Goal: Information Seeking & Learning: Learn about a topic

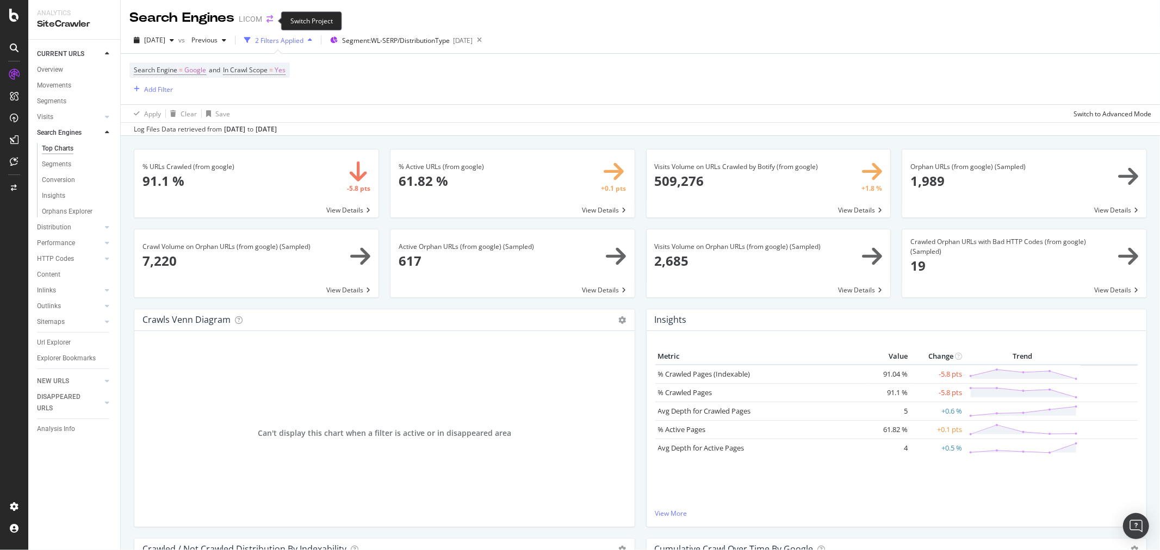
click at [268, 19] on icon "arrow-right-arrow-left" at bounding box center [269, 19] width 7 height 8
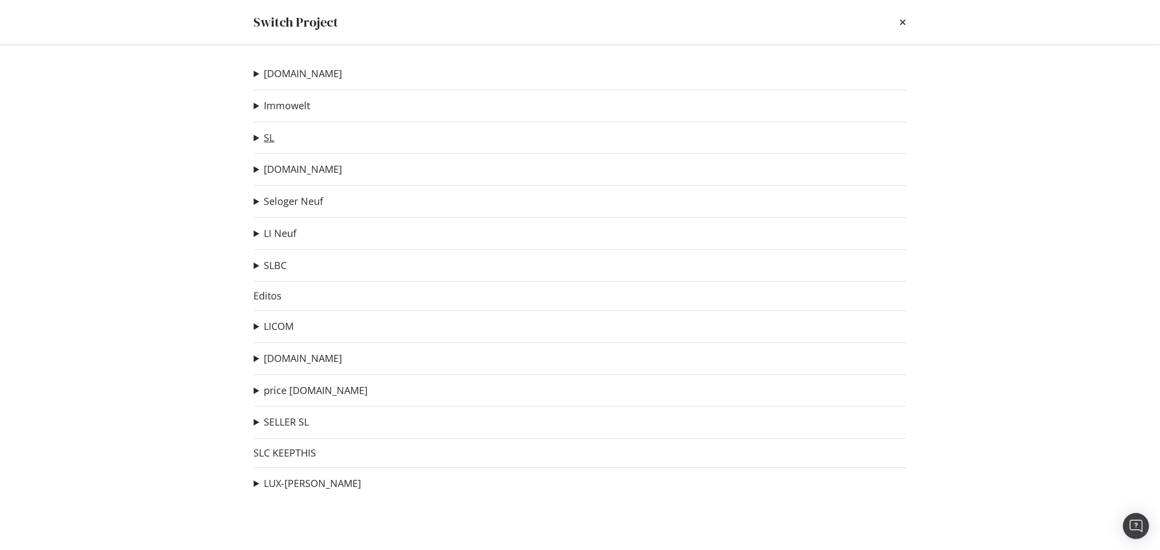
click at [272, 136] on link "SL" at bounding box center [269, 137] width 10 height 11
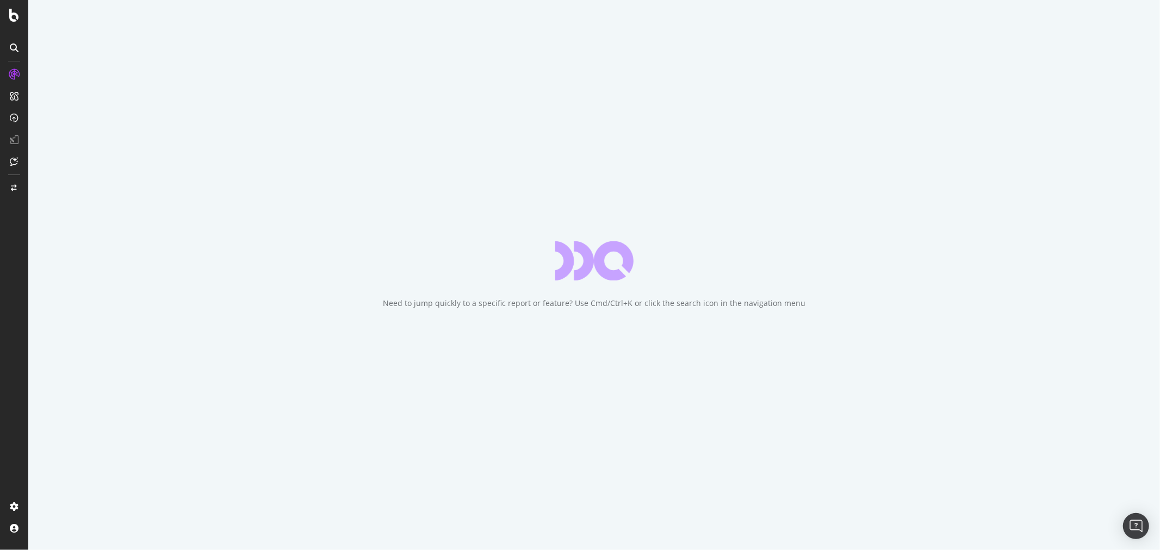
click at [732, 74] on div "Need to jump quickly to a specific report or feature? Use Cmd/Ctrl+K or click t…" at bounding box center [593, 275] width 1131 height 550
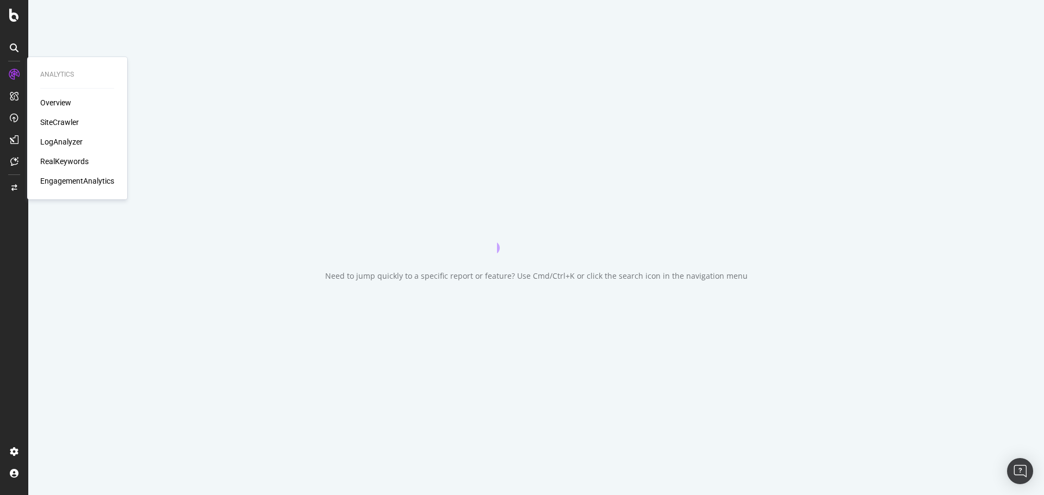
click at [66, 162] on div "RealKeywords" at bounding box center [64, 161] width 48 height 11
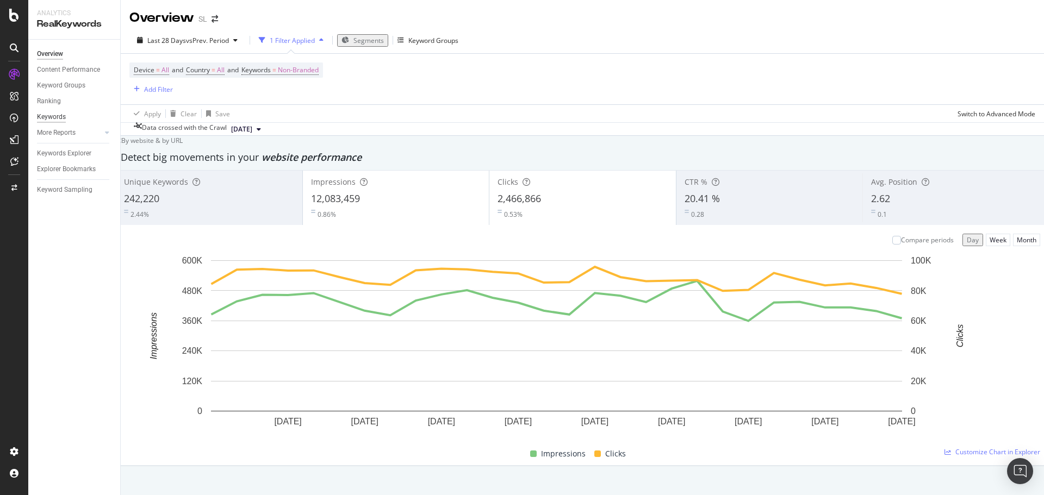
click at [53, 117] on div "Keywords" at bounding box center [51, 116] width 29 height 11
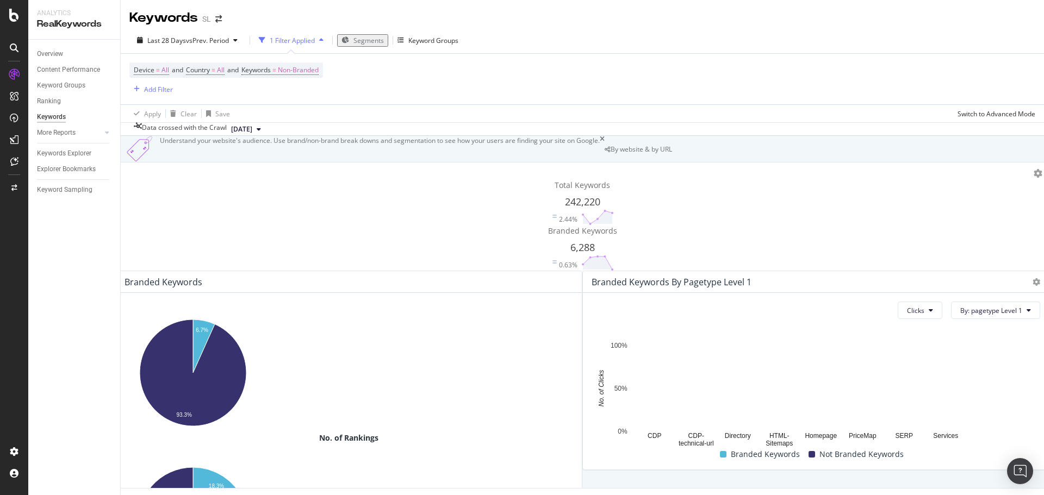
scroll to position [156, 0]
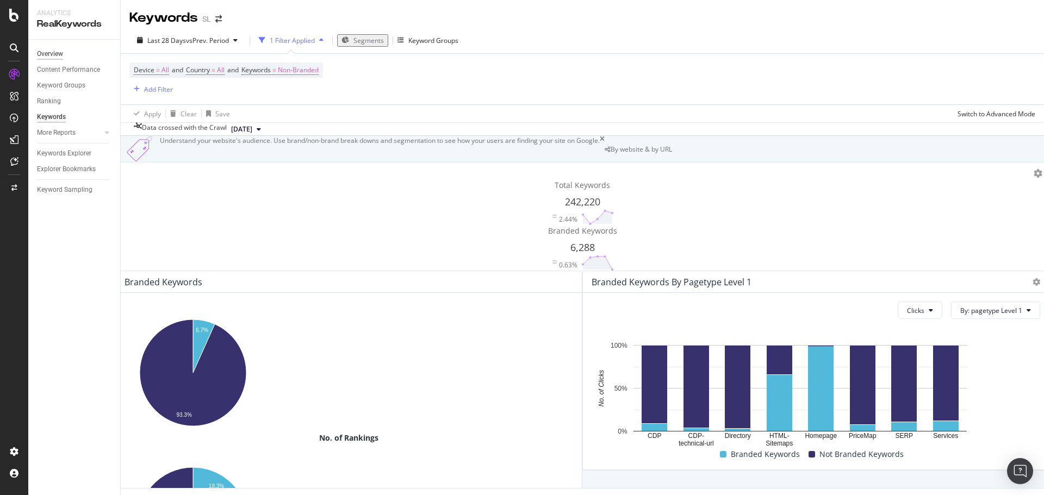
click at [53, 53] on div "Overview" at bounding box center [50, 53] width 26 height 11
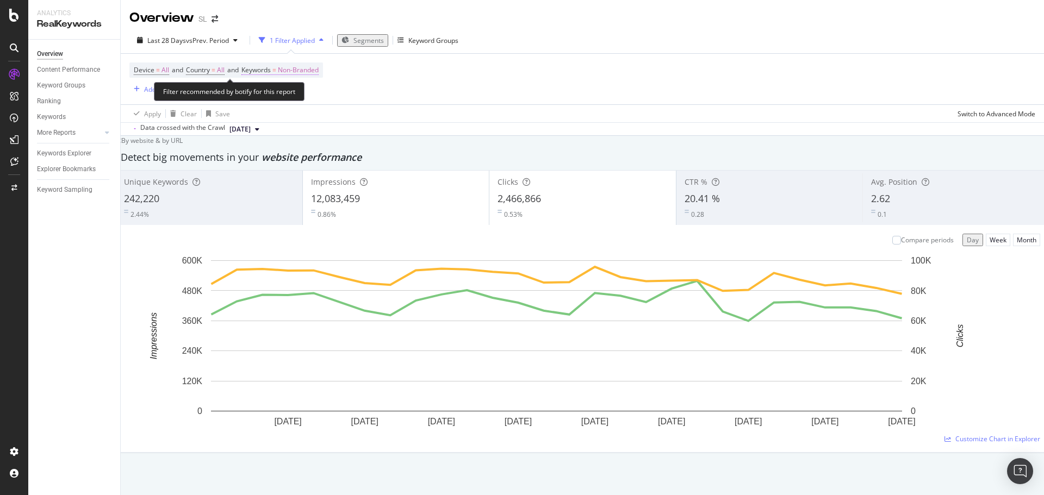
click at [319, 71] on span "Non-Branded" at bounding box center [298, 70] width 41 height 15
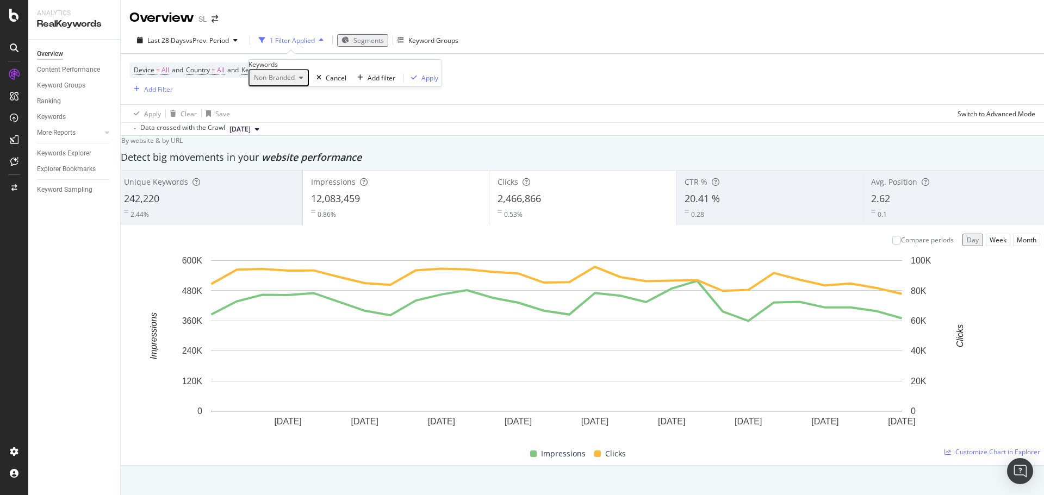
click at [297, 86] on button "Non-Branded" at bounding box center [278, 77] width 60 height 17
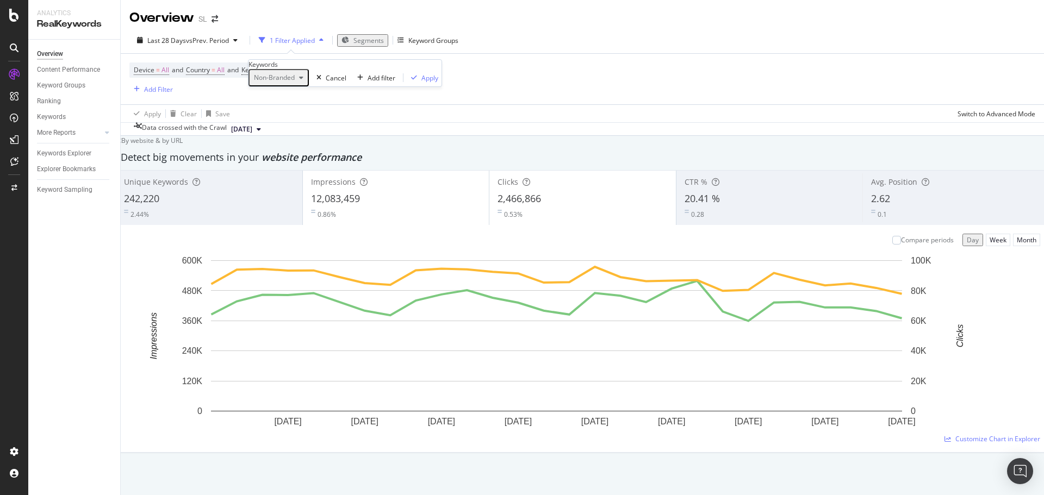
click at [295, 82] on span "Non-Branded" at bounding box center [272, 77] width 45 height 9
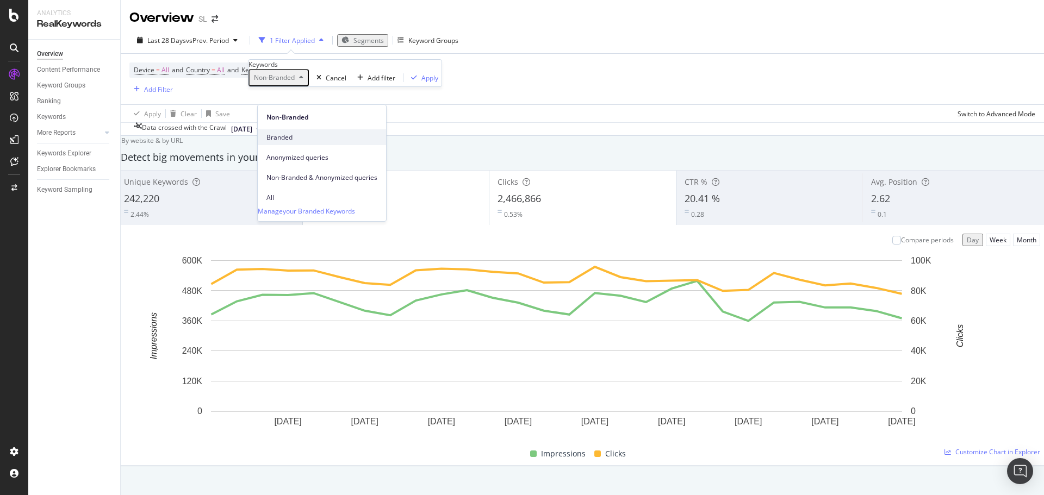
click at [290, 133] on span "Branded" at bounding box center [321, 138] width 111 height 10
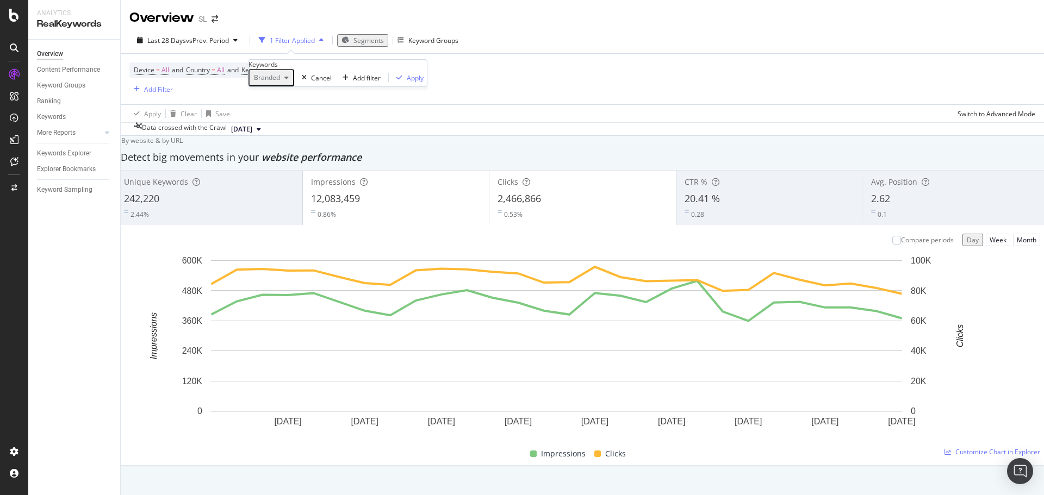
click at [368, 86] on div "Branded Cancel Add filter Apply" at bounding box center [337, 77] width 178 height 17
click at [407, 83] on div "Apply" at bounding box center [415, 77] width 17 height 9
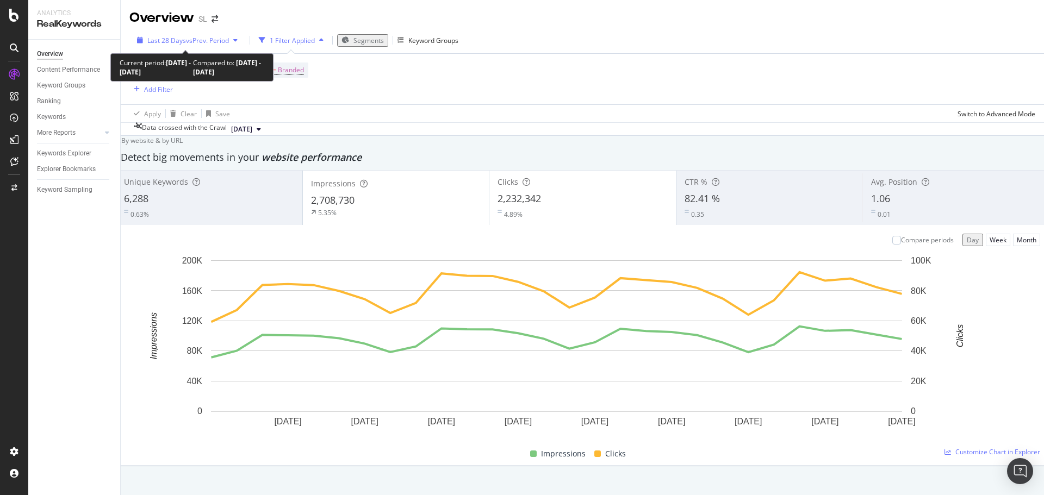
click at [189, 43] on span "vs Prev. Period" at bounding box center [207, 40] width 43 height 9
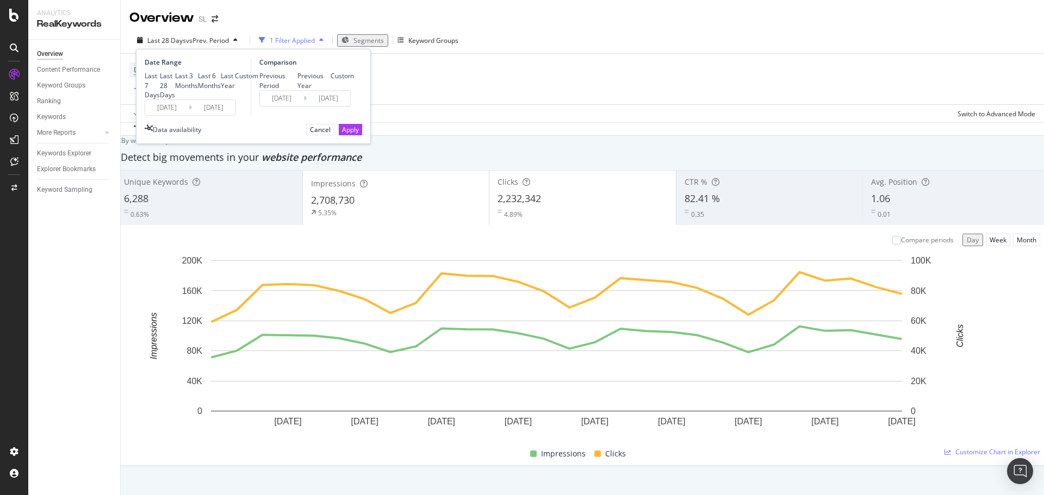
click at [160, 76] on div "Last 7 Days" at bounding box center [152, 85] width 15 height 28
type input "[DATE]"
click at [297, 90] on div "Previous Year" at bounding box center [314, 80] width 34 height 18
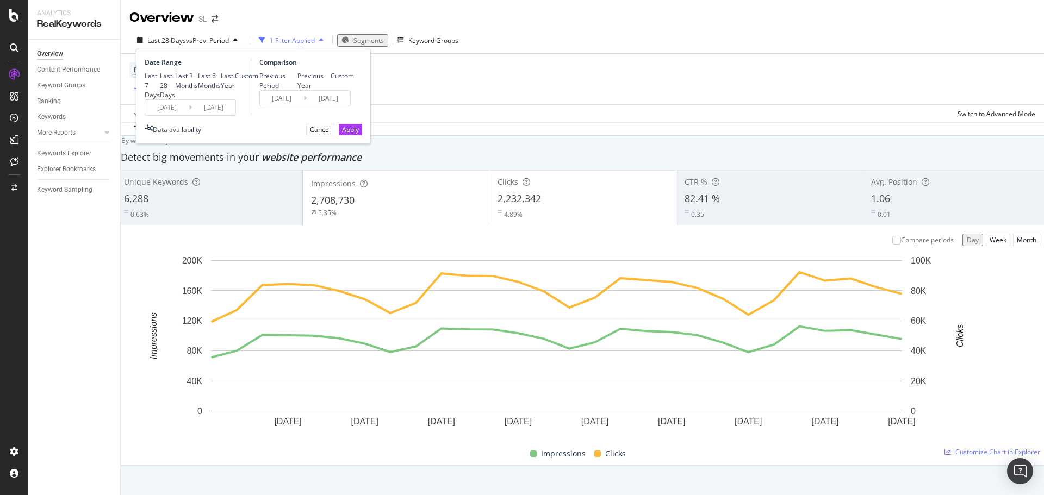
type input "[DATE]"
click at [345, 135] on div "Apply" at bounding box center [350, 130] width 17 height 10
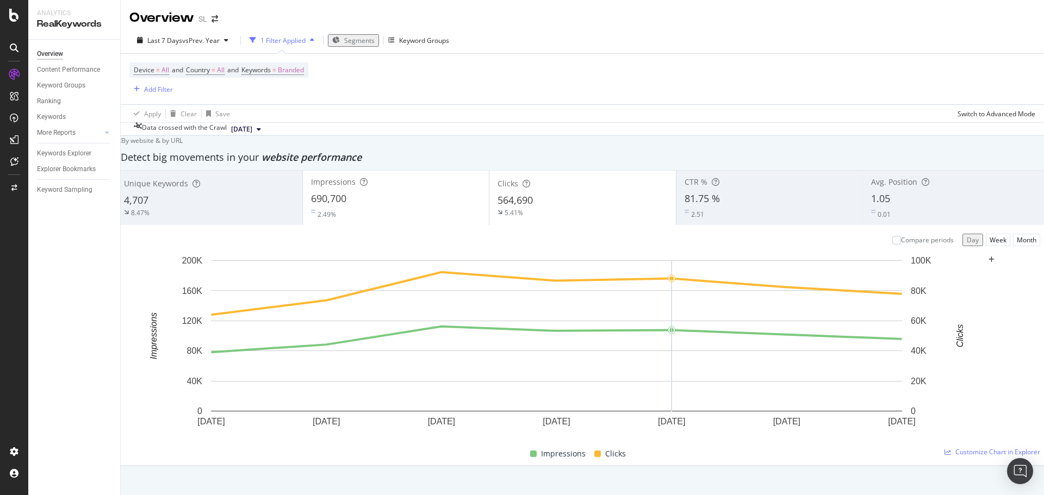
click at [821, 97] on div "Device = All and Country = All and Keywords = Branded Add Filter" at bounding box center [582, 79] width 906 height 51
click at [719, 206] on div "81.75 %" at bounding box center [770, 199] width 170 height 14
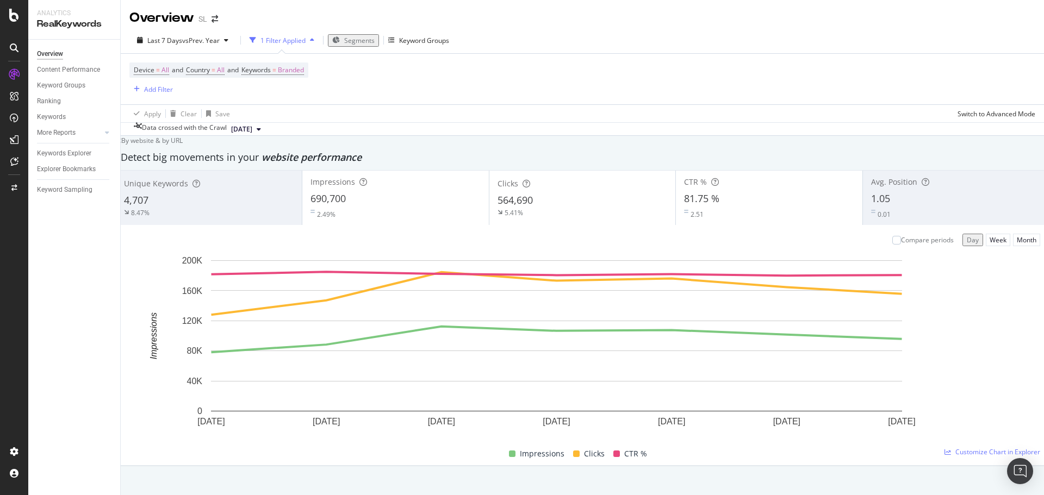
click at [719, 206] on div "81.75 %" at bounding box center [769, 199] width 170 height 14
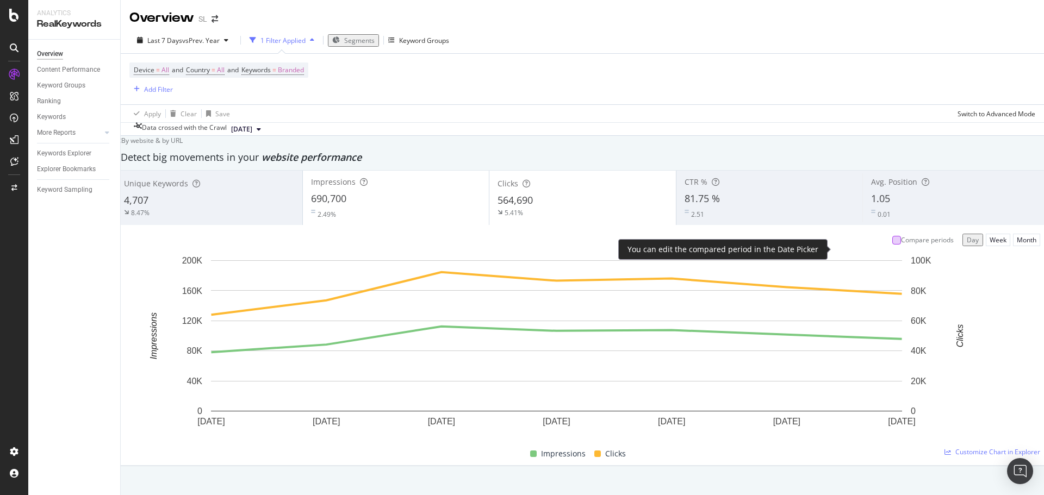
click at [892, 245] on div at bounding box center [896, 240] width 9 height 9
